Goal: Task Accomplishment & Management: Manage account settings

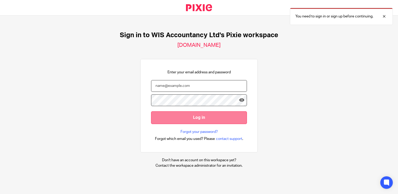
type input "[EMAIL_ADDRESS][DOMAIN_NAME]"
click at [169, 116] on input "Log in" at bounding box center [199, 118] width 96 height 13
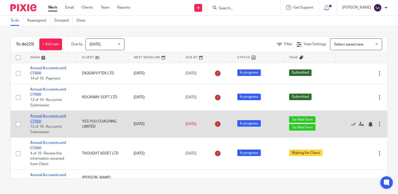
click at [60, 116] on link "Annual Accounts and CT600" at bounding box center [48, 118] width 36 height 9
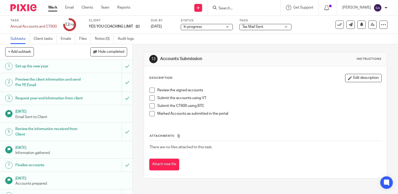
scroll to position [25, 0]
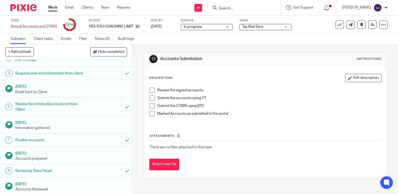
click at [267, 28] on span "Tax Mail Sent" at bounding box center [261, 26] width 39 height 5
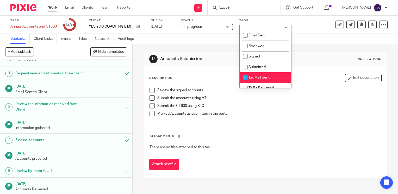
click at [253, 81] on li "Tax Mail Sent" at bounding box center [266, 77] width 52 height 11
checkbox input "false"
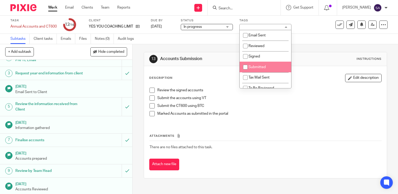
click at [252, 69] on span "Submitted" at bounding box center [257, 67] width 17 height 4
checkbox input "true"
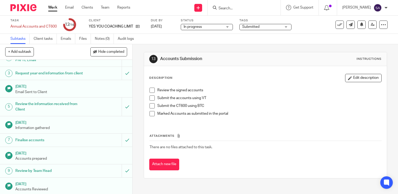
click at [329, 53] on div "13 Accounts Submission Instructions" at bounding box center [265, 59] width 243 height 14
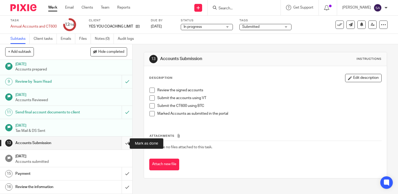
click at [119, 144] on input "submit" at bounding box center [66, 143] width 132 height 13
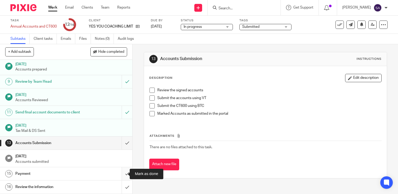
click at [121, 172] on input "submit" at bounding box center [66, 174] width 132 height 13
click at [120, 184] on input "submit" at bounding box center [66, 187] width 132 height 13
